Goal: Task Accomplishment & Management: Manage account settings

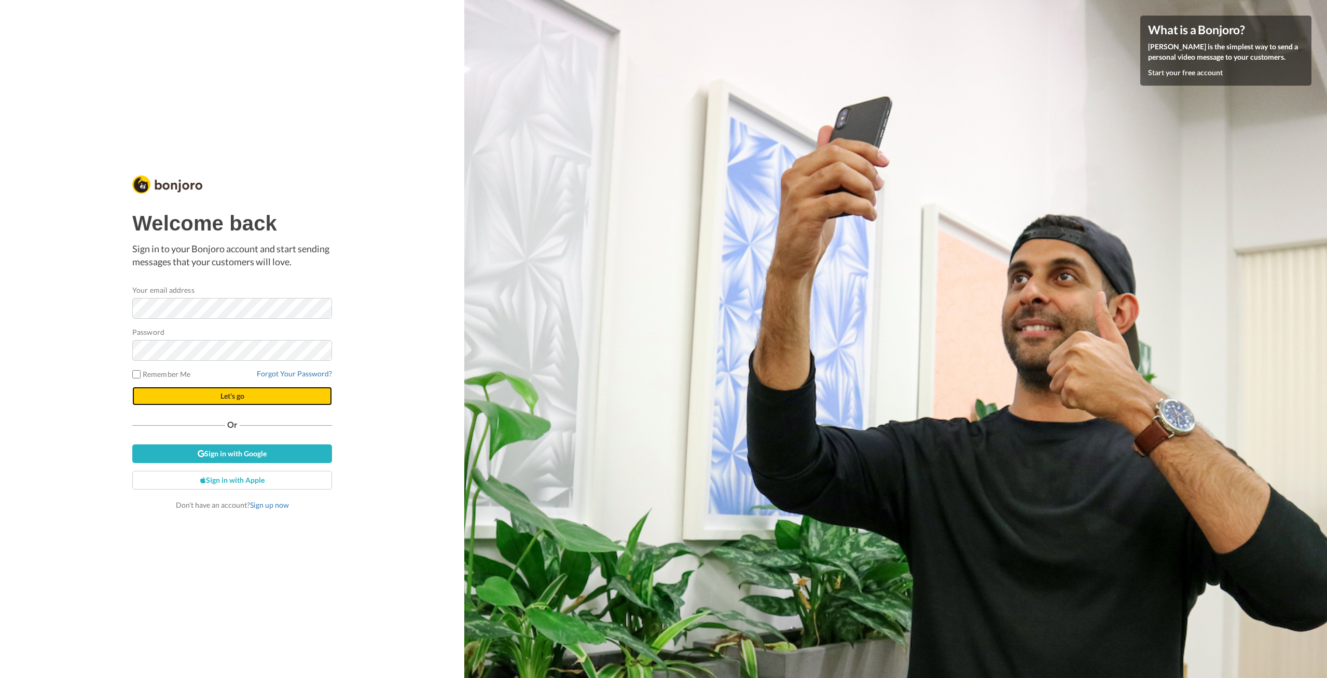
click at [151, 397] on button "Let's go" at bounding box center [232, 395] width 200 height 19
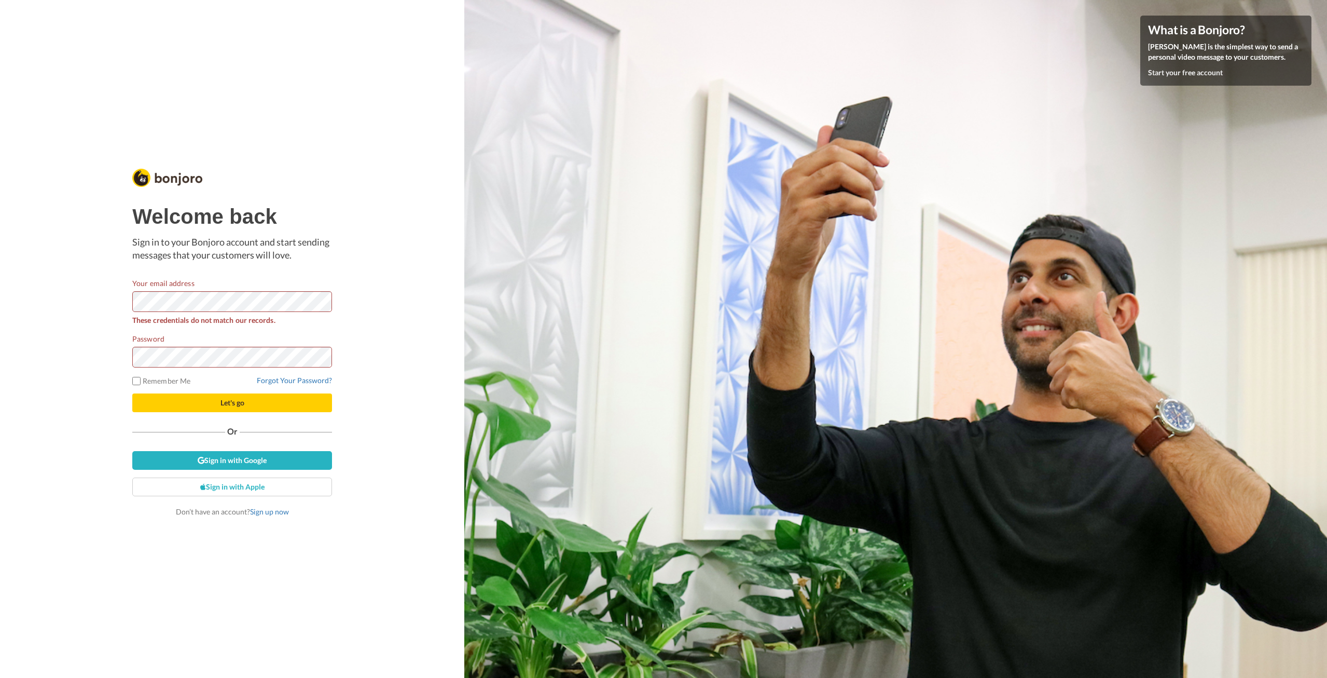
click at [143, 379] on label "Remember Me" at bounding box center [161, 380] width 58 height 11
click at [0, 297] on html "Welcome back Sign in to your Bonjoro account and start sending messages that yo…" at bounding box center [663, 339] width 1327 height 678
click at [19, 351] on div "Welcome back Sign in to your Bonjoro account and start sending messages that yo…" at bounding box center [232, 339] width 464 height 678
click at [144, 383] on label "Remember Me" at bounding box center [161, 380] width 58 height 11
click at [161, 400] on button "Let's go" at bounding box center [232, 402] width 200 height 19
